Goal: Communication & Community: Answer question/provide support

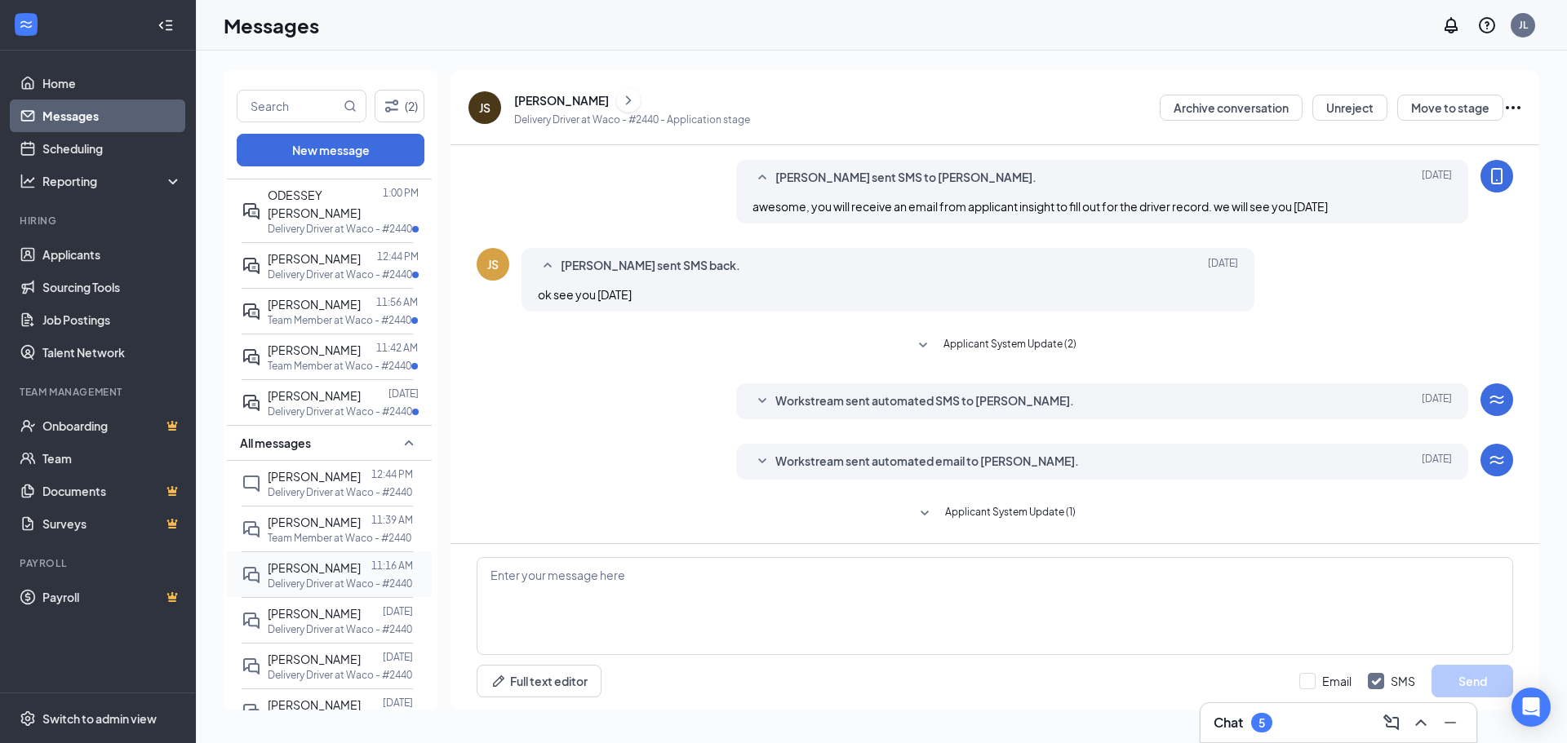
scroll to position [82, 0]
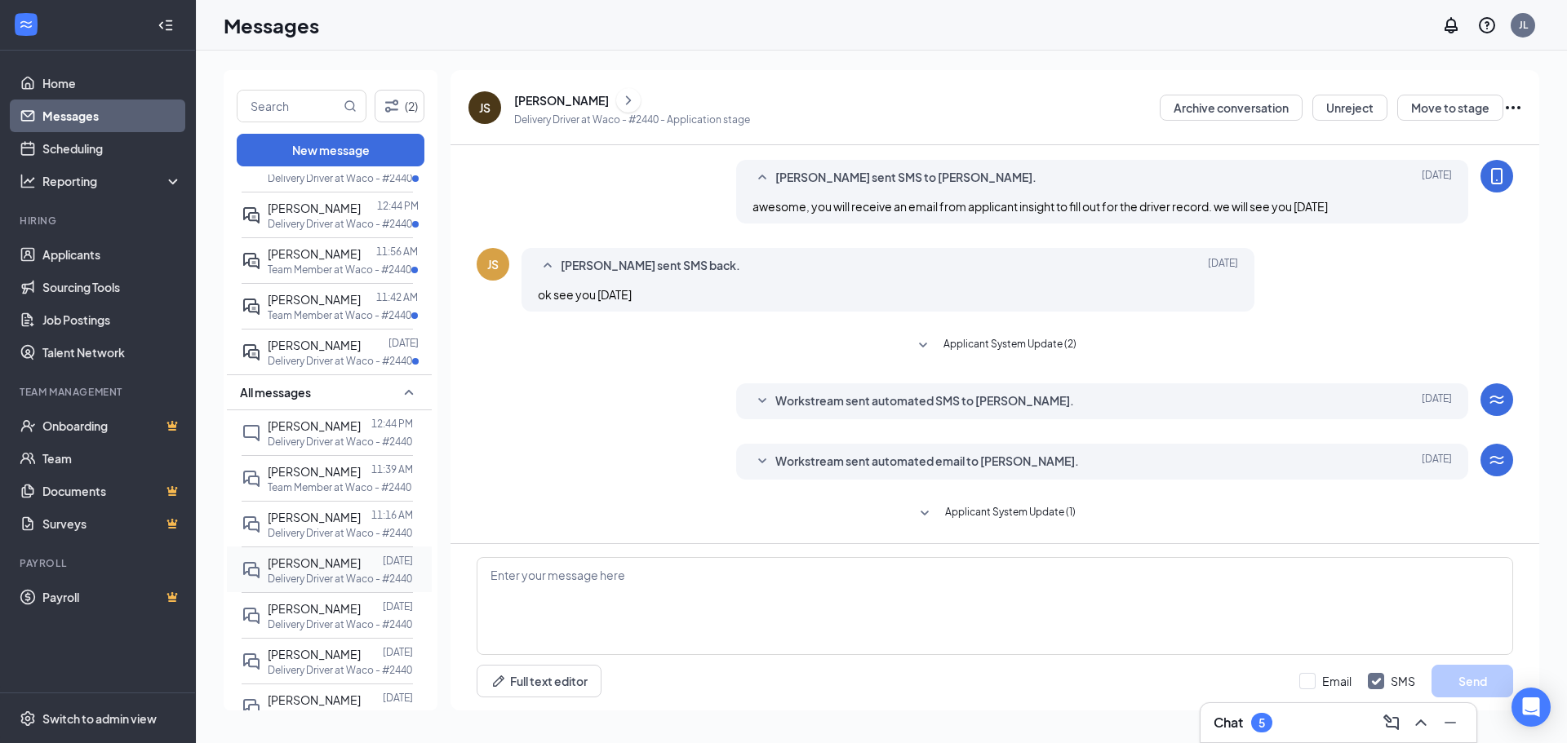
click at [321, 556] on span "[PERSON_NAME]" at bounding box center [314, 563] width 93 height 15
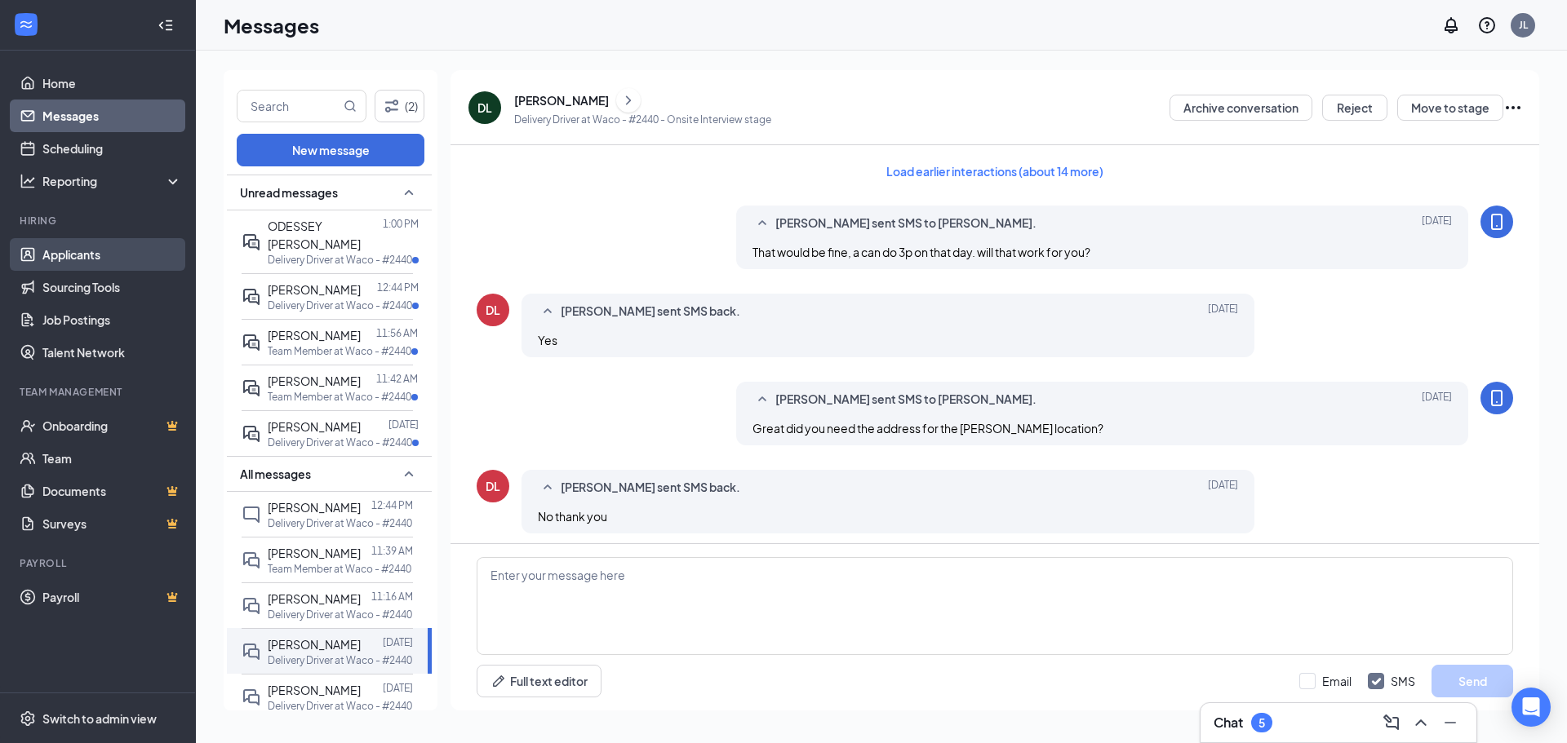
click at [83, 251] on link "Applicants" at bounding box center [112, 254] width 140 height 33
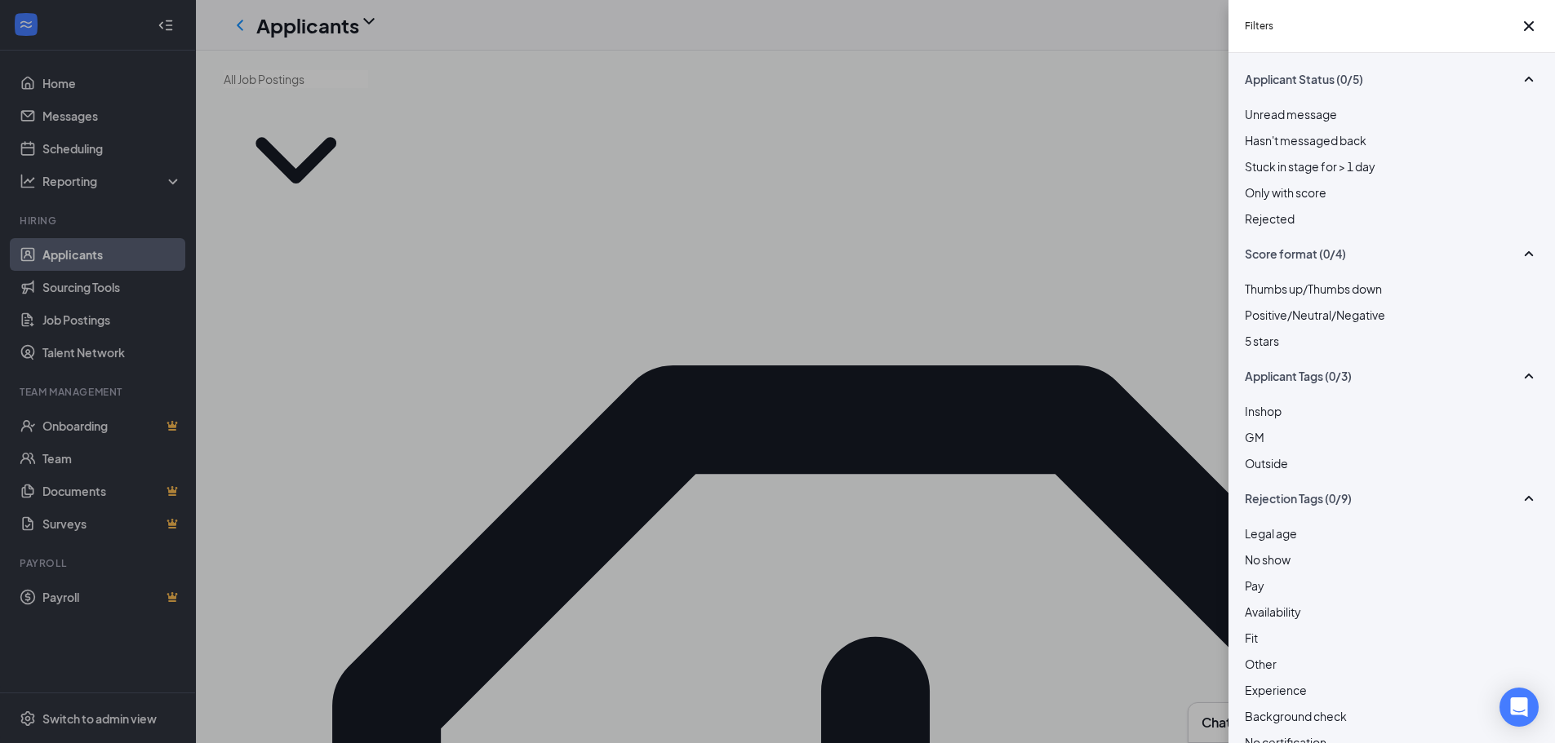
click at [1245, 210] on div at bounding box center [1392, 210] width 294 height 0
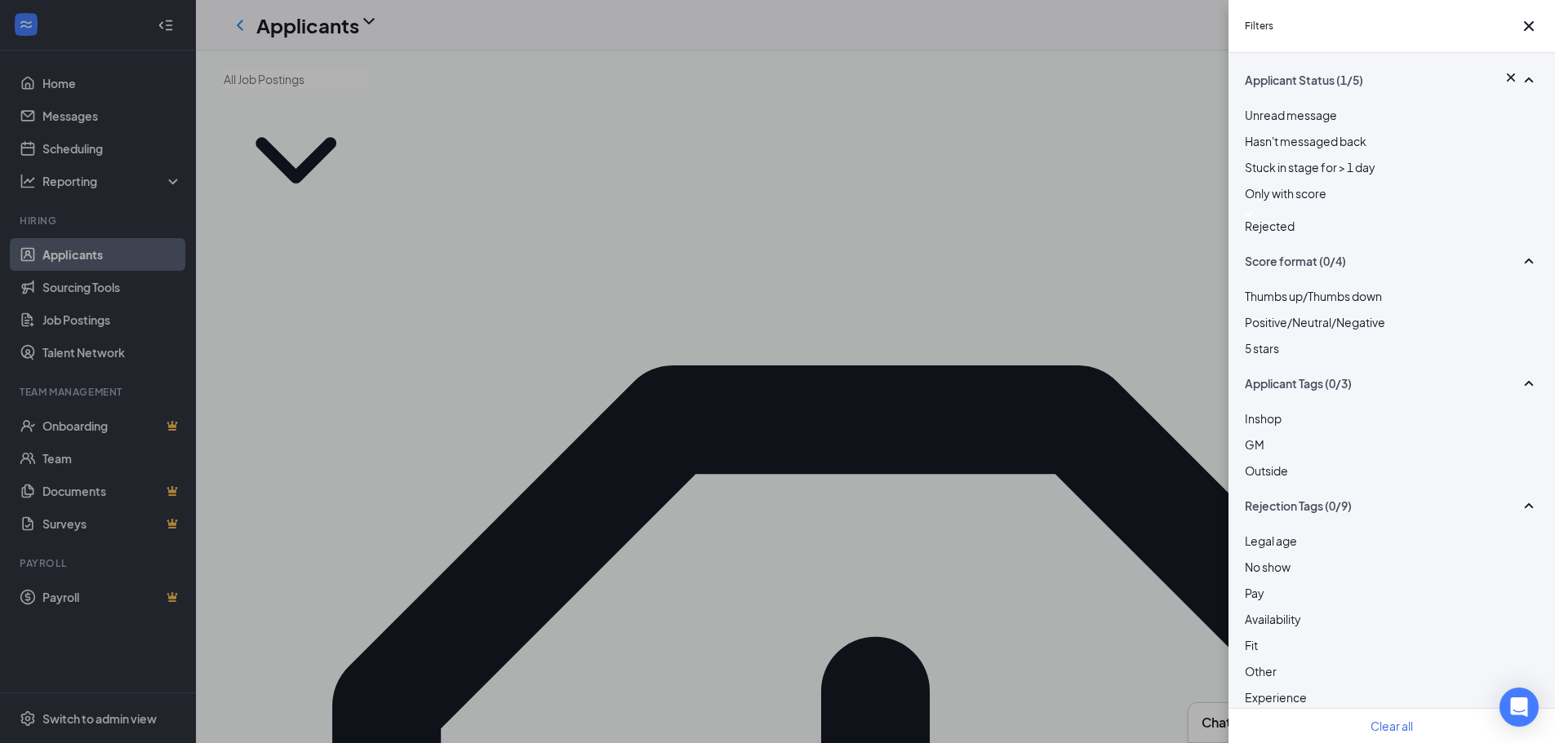
click at [761, 321] on div "Filters Applicant Status (1/5) Unread message Hasn't messaged back Stuck in sta…" at bounding box center [777, 371] width 1555 height 743
click at [1524, 31] on icon "Cross" at bounding box center [1529, 26] width 10 height 10
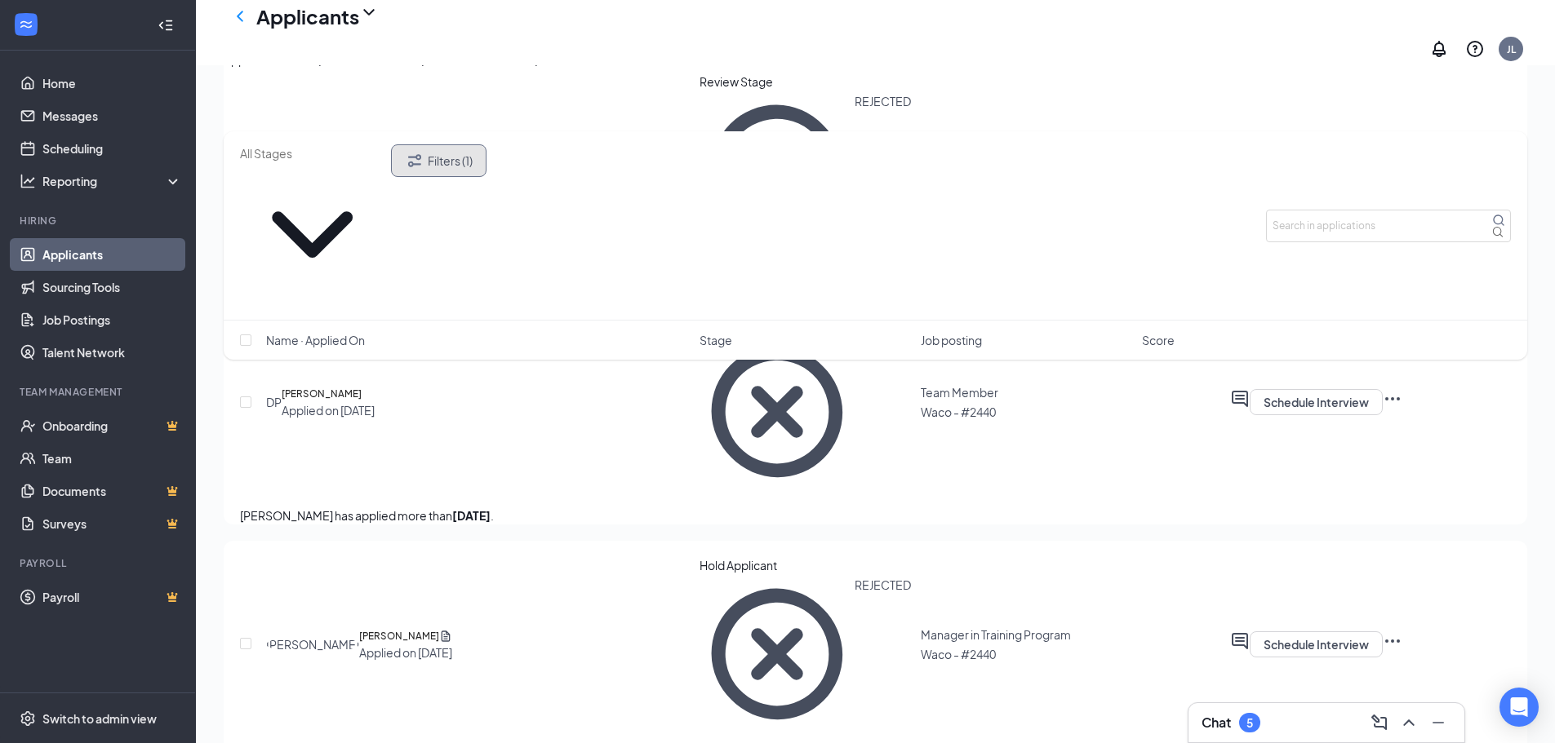
scroll to position [5060, 0]
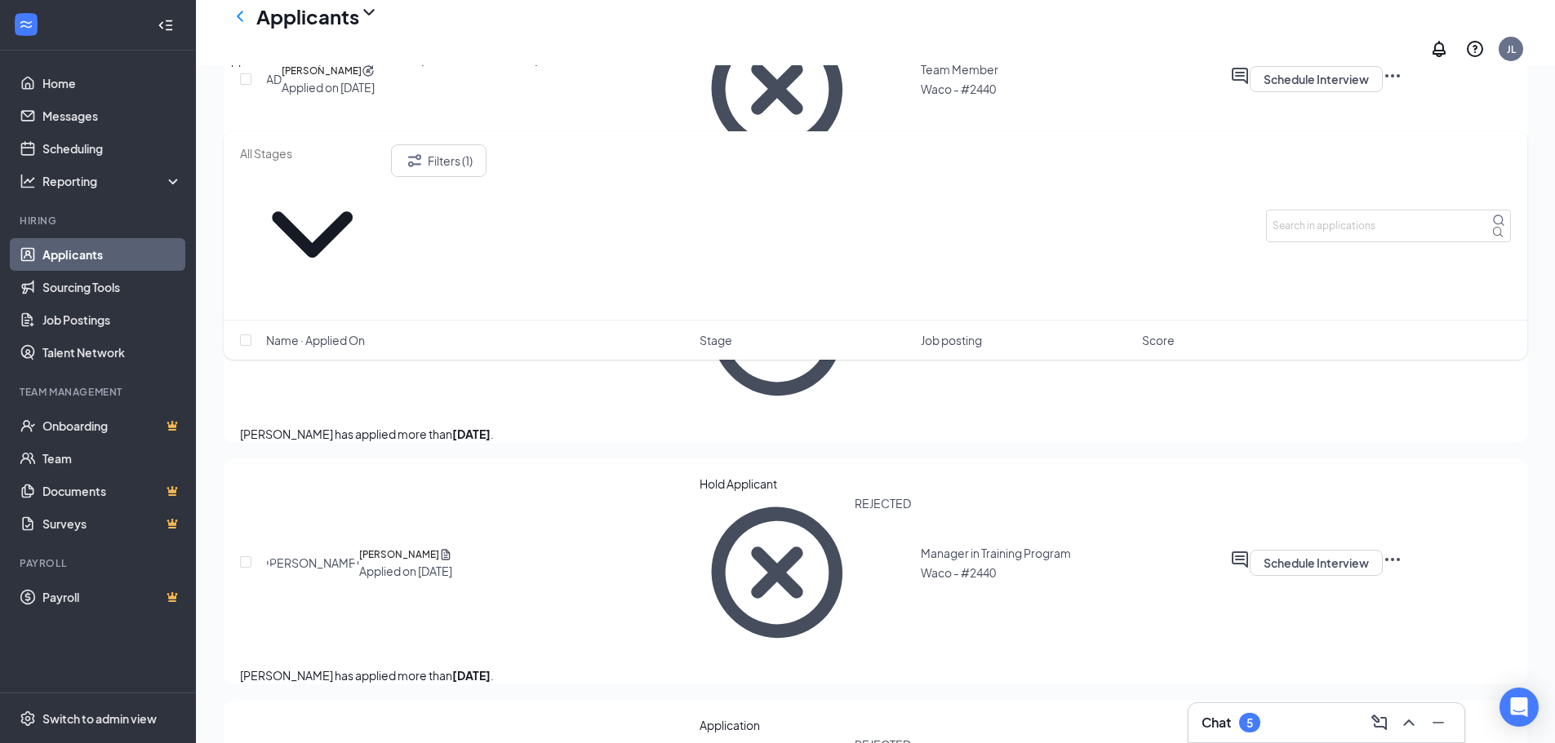
click at [435, 69] on div "Interviews · 1202 / 6" at bounding box center [384, 60] width 102 height 18
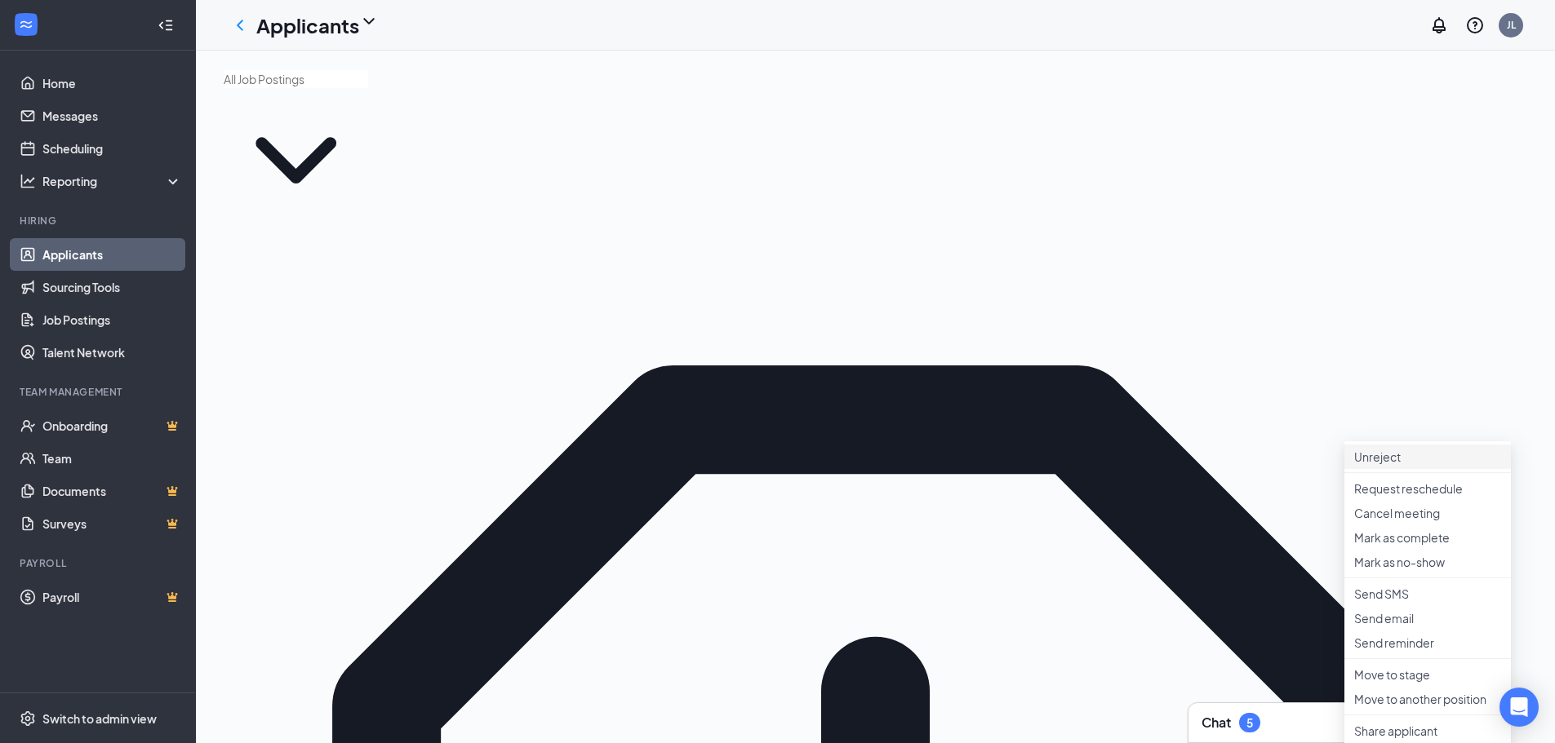
click at [1378, 459] on p "Unreject" at bounding box center [1427, 457] width 147 height 16
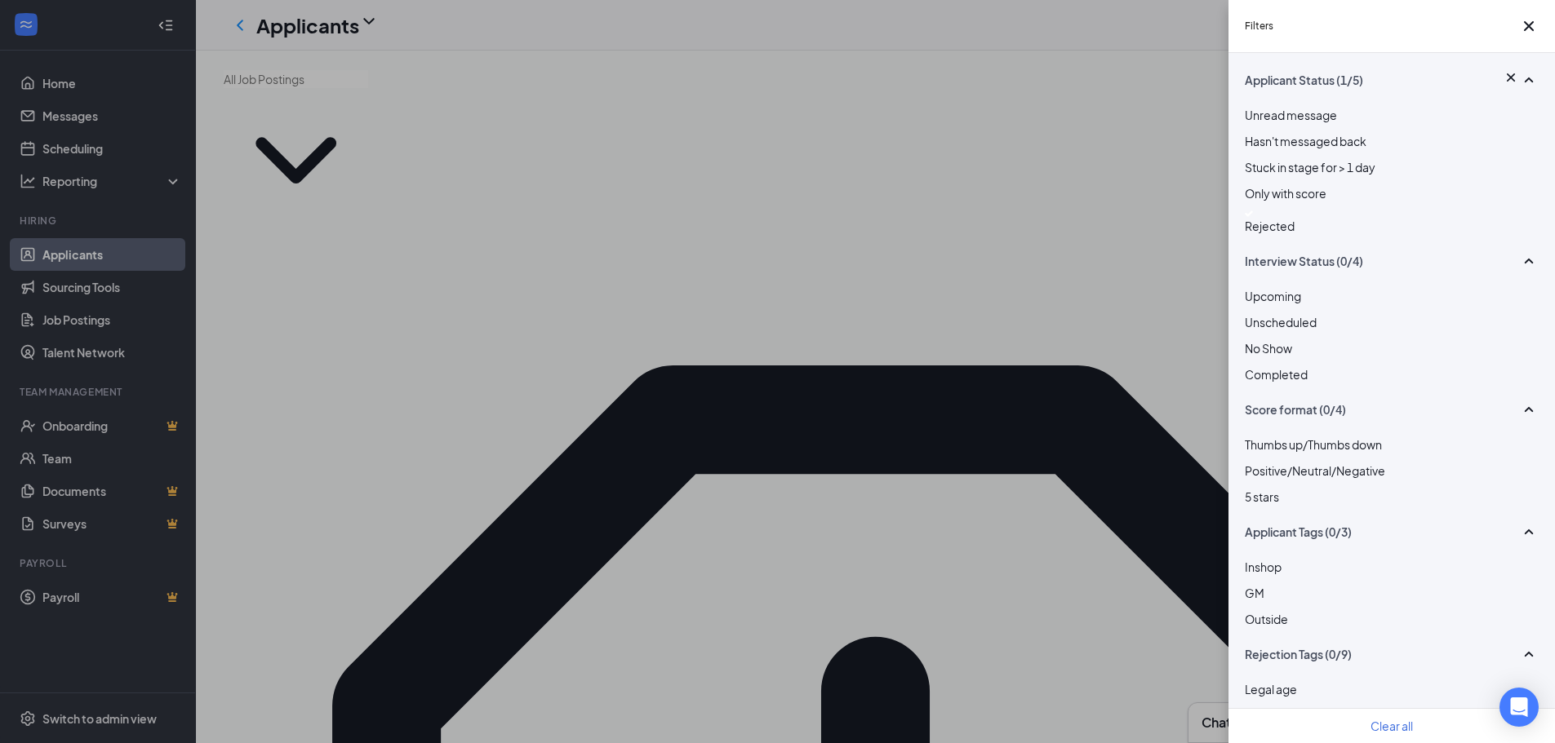
click at [1247, 217] on div at bounding box center [1392, 214] width 294 height 7
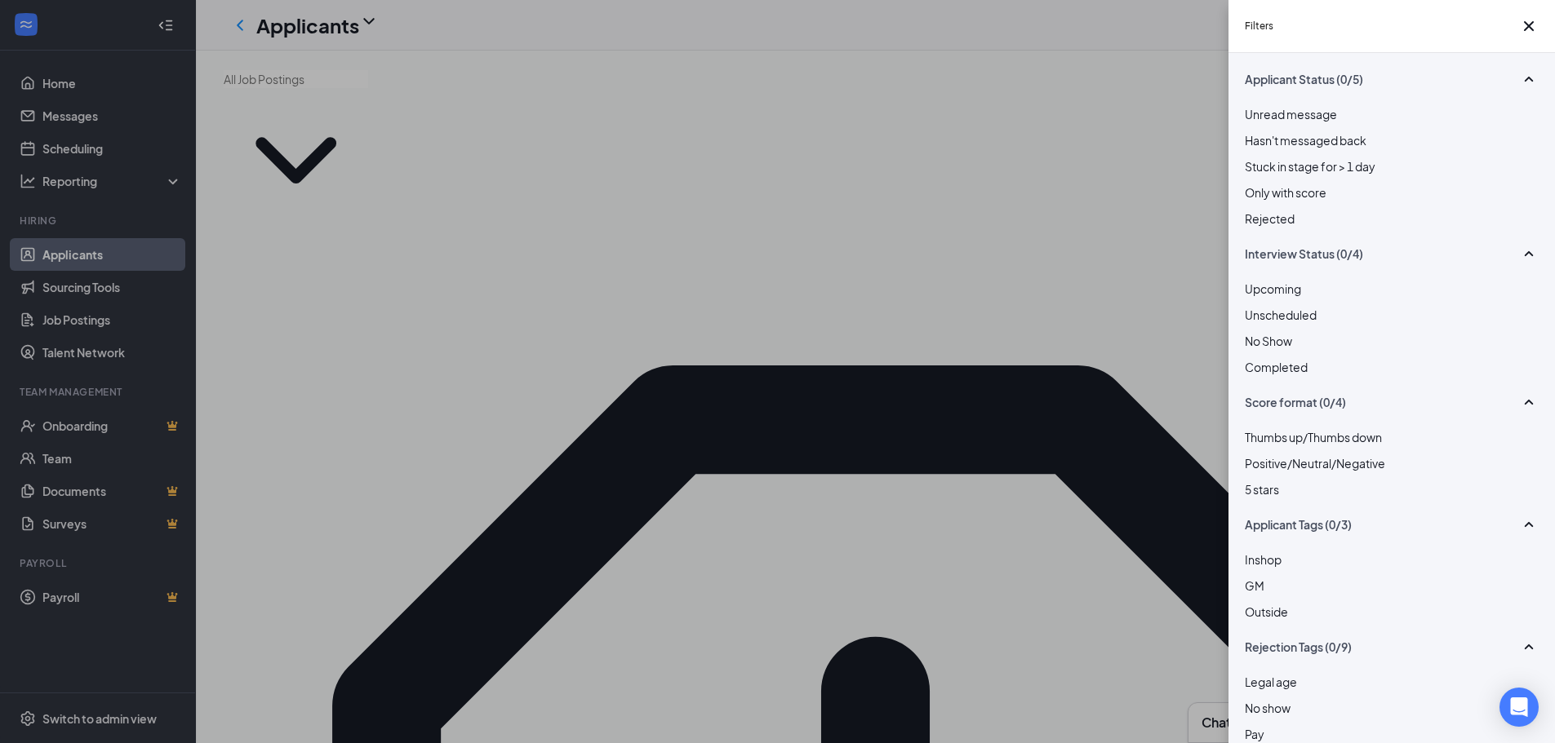
click at [1540, 33] on div "Filters" at bounding box center [1391, 26] width 326 height 53
click at [1531, 29] on icon "Cross" at bounding box center [1529, 26] width 20 height 20
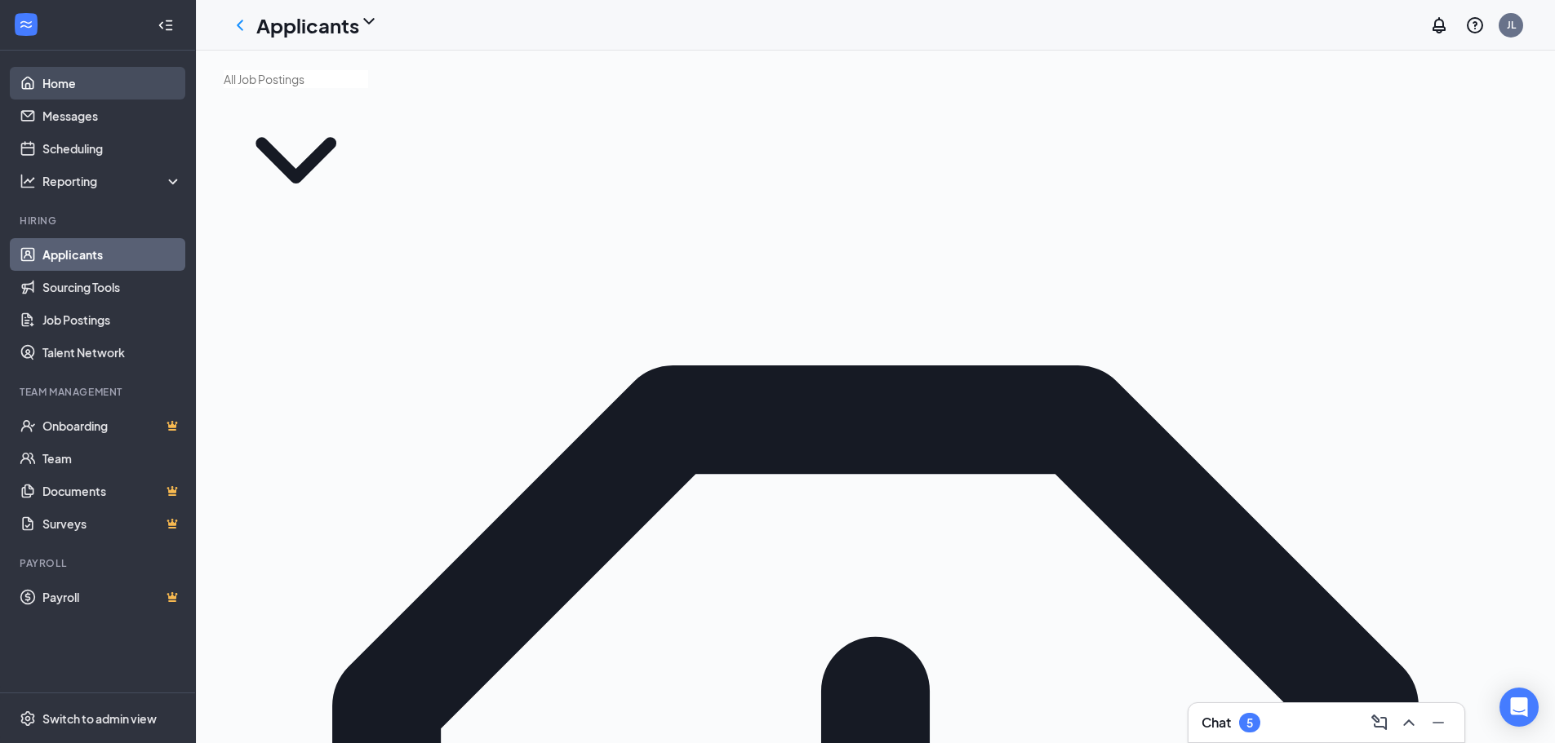
click at [100, 87] on link "Home" at bounding box center [112, 83] width 140 height 33
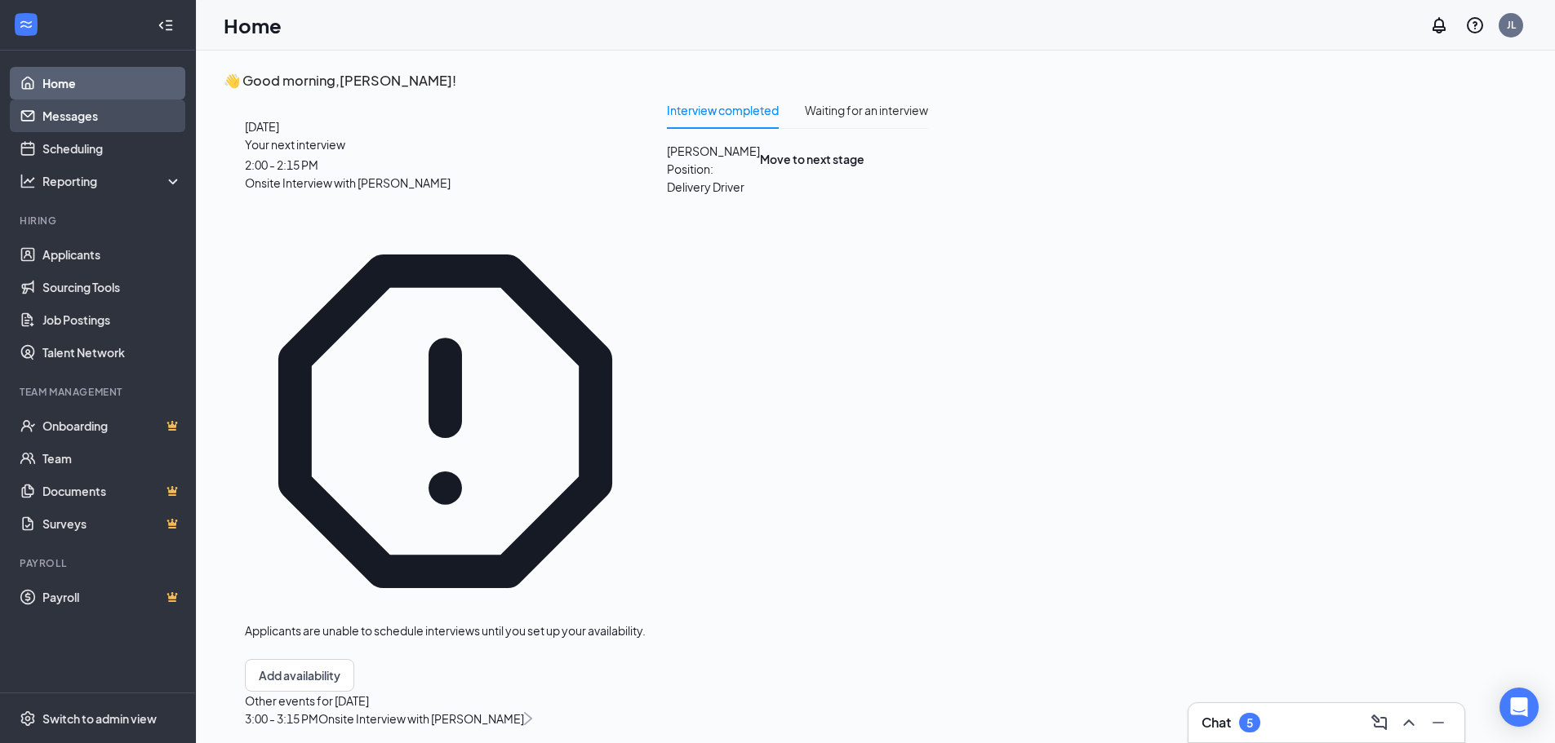
click at [91, 114] on link "Messages" at bounding box center [112, 116] width 140 height 33
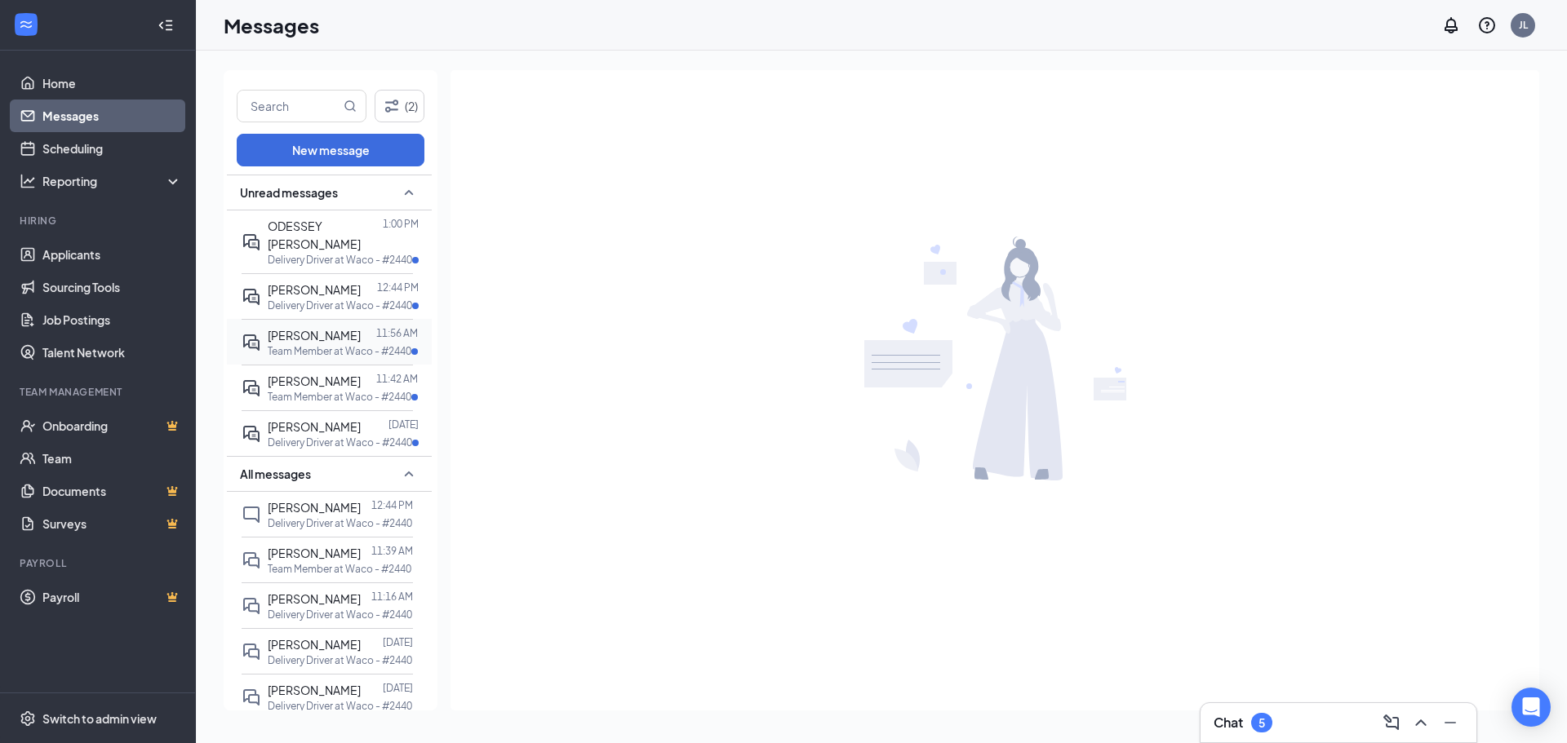
click at [317, 344] on p "Team Member at Waco - #2440" at bounding box center [340, 351] width 144 height 14
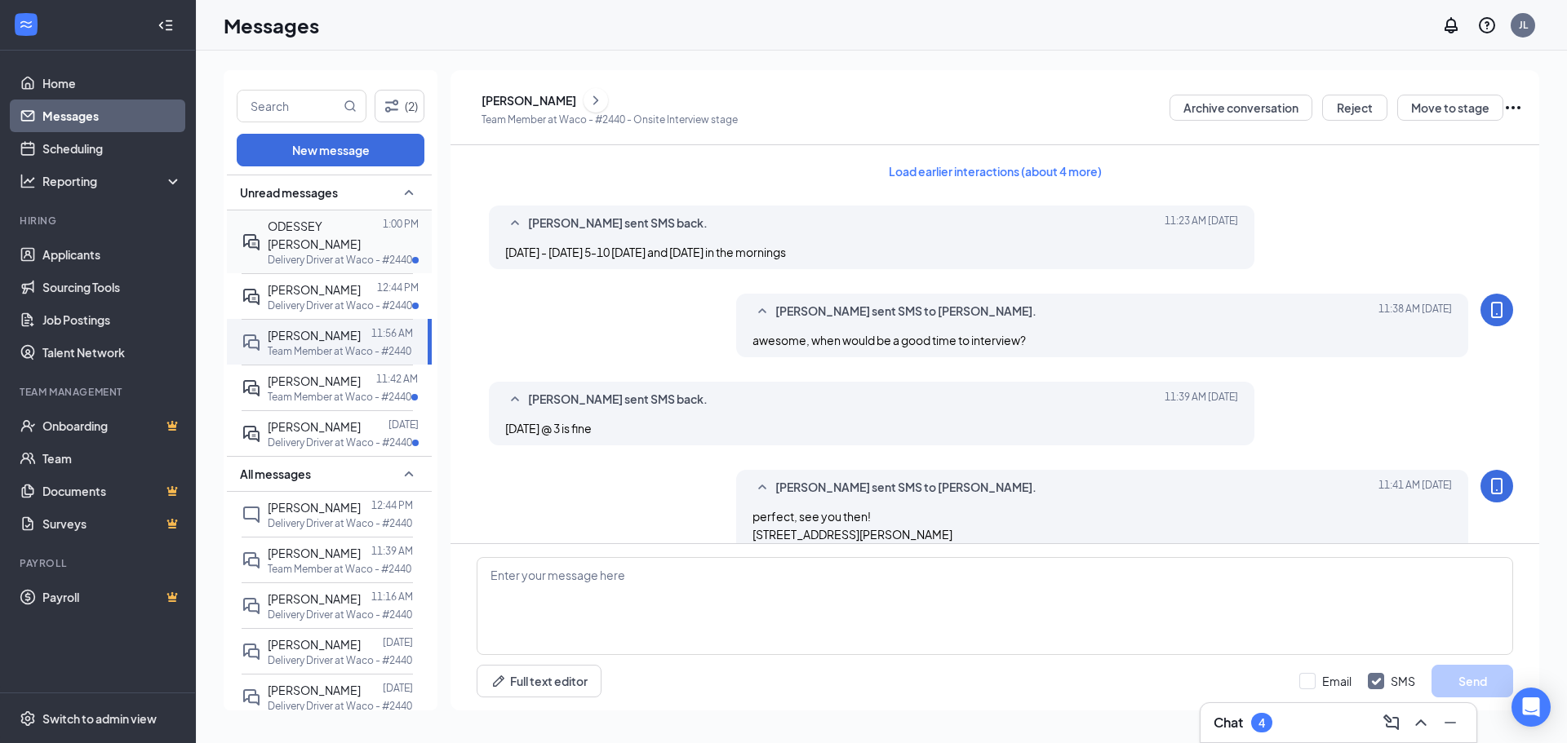
click at [341, 223] on span "ODESSEY [PERSON_NAME]" at bounding box center [314, 235] width 93 height 33
